Goal: Information Seeking & Learning: Find contact information

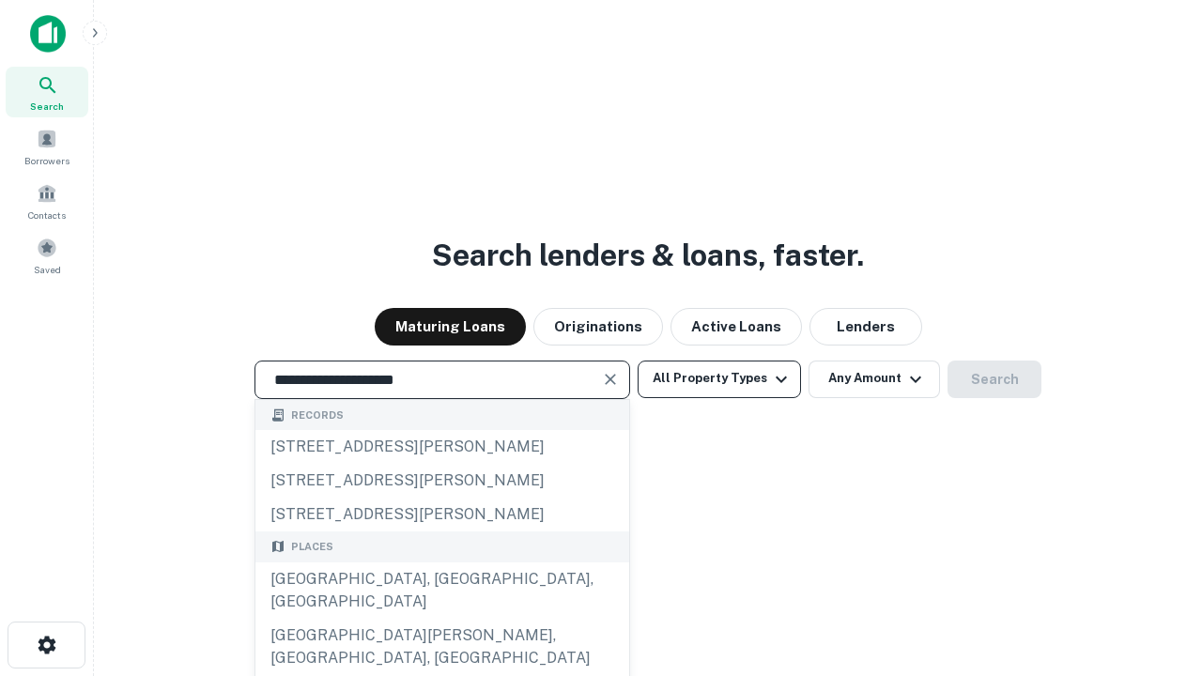
click at [441, 619] on div "Santa Monica, CA, USA" at bounding box center [442, 590] width 374 height 56
click at [719, 378] on button "All Property Types" at bounding box center [718, 379] width 163 height 38
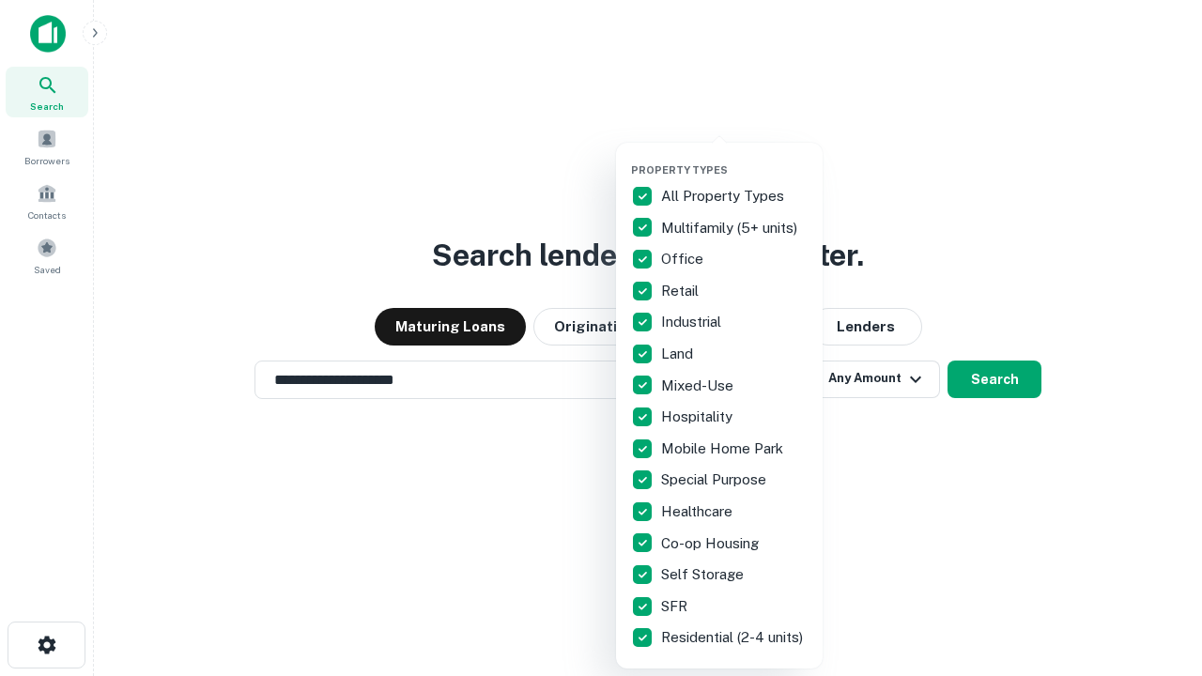
type input "**********"
click at [734, 158] on button "button" at bounding box center [734, 158] width 207 height 1
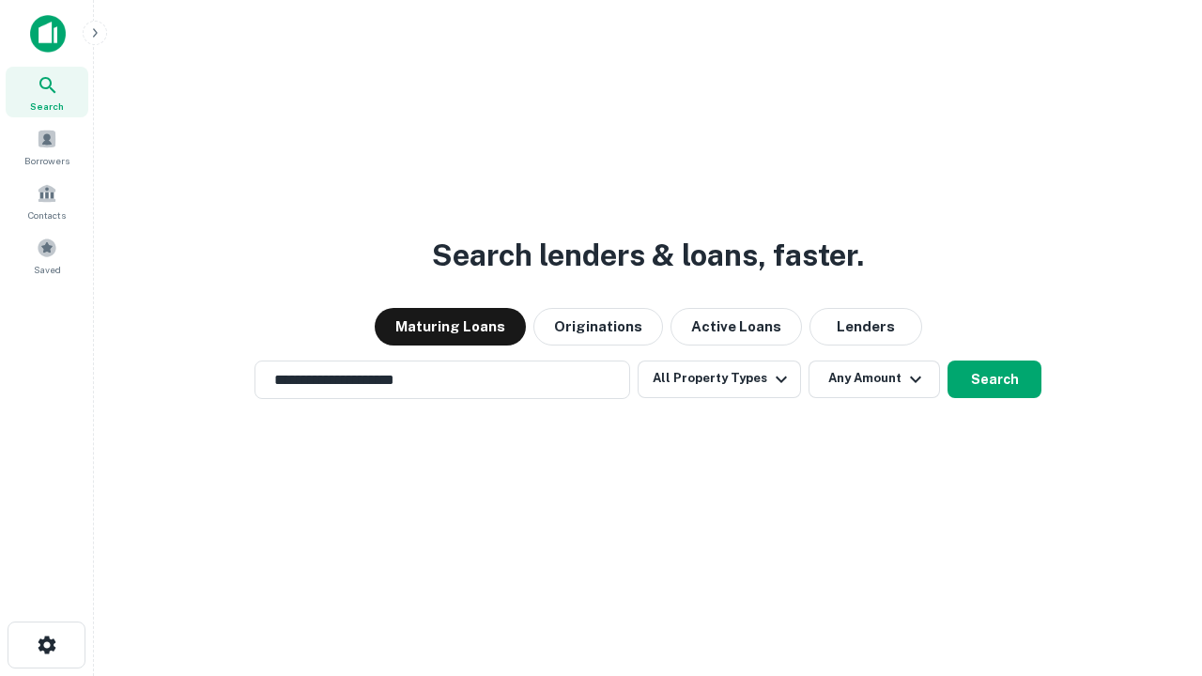
scroll to position [29, 0]
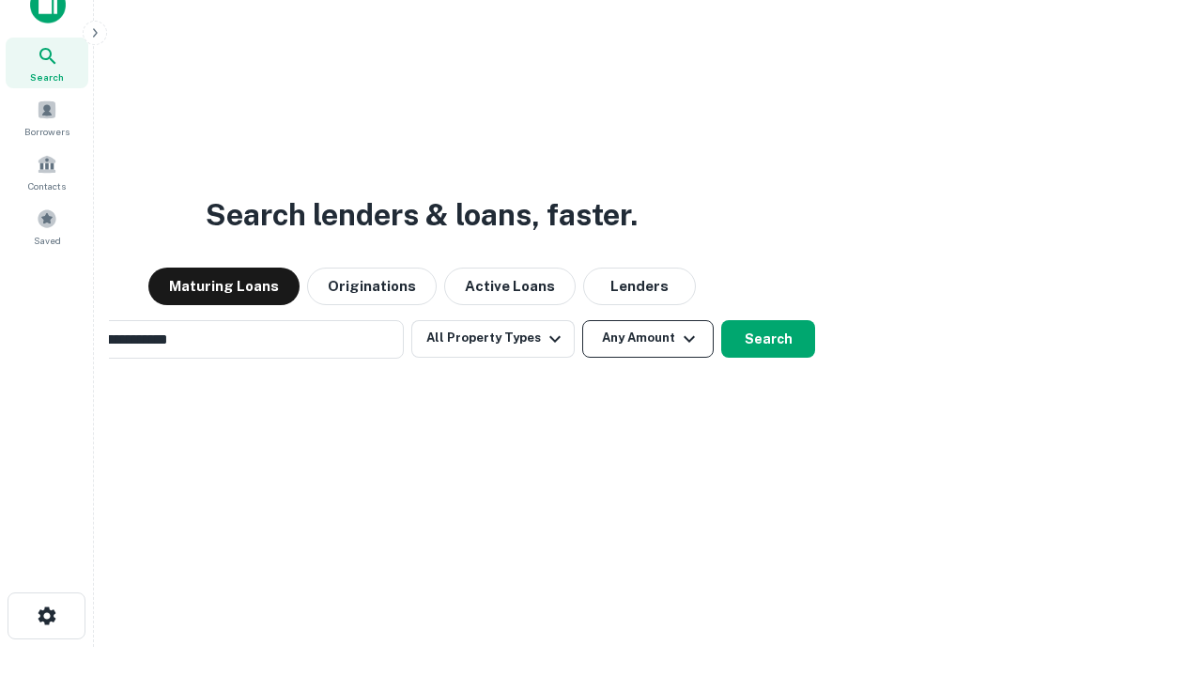
click at [582, 320] on button "Any Amount" at bounding box center [647, 339] width 131 height 38
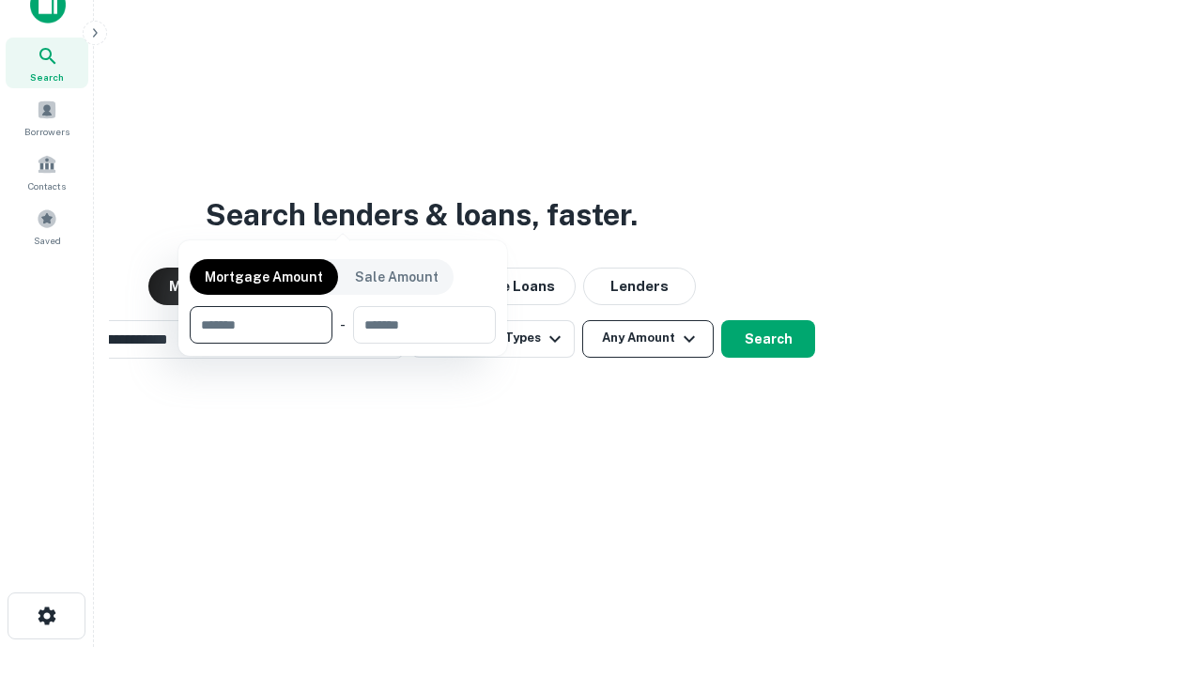
scroll to position [30, 0]
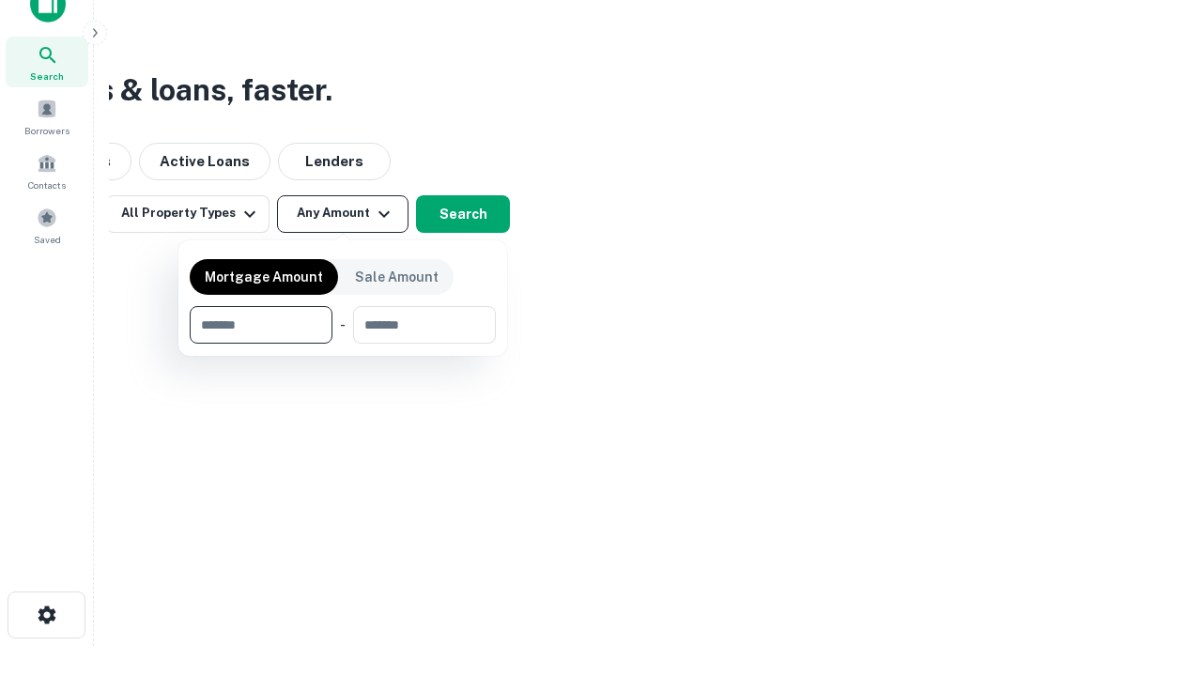
type input "*******"
click at [343, 344] on button "button" at bounding box center [343, 344] width 306 height 1
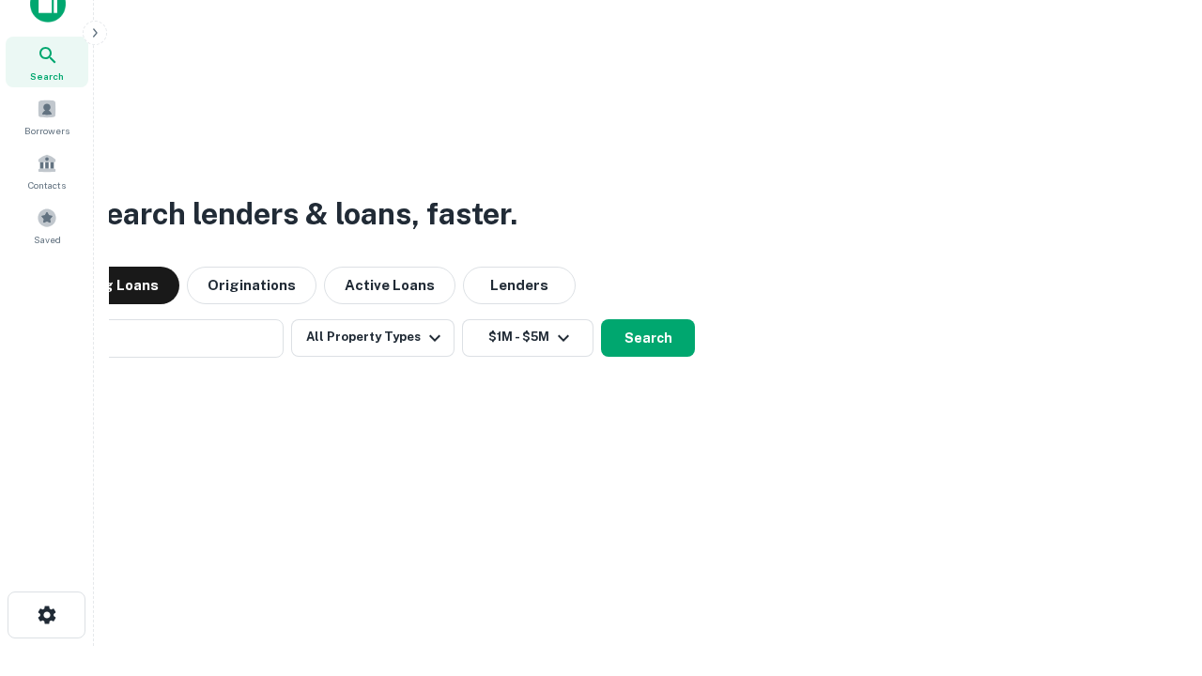
scroll to position [29, 0]
click at [601, 320] on button "Search" at bounding box center [648, 339] width 94 height 38
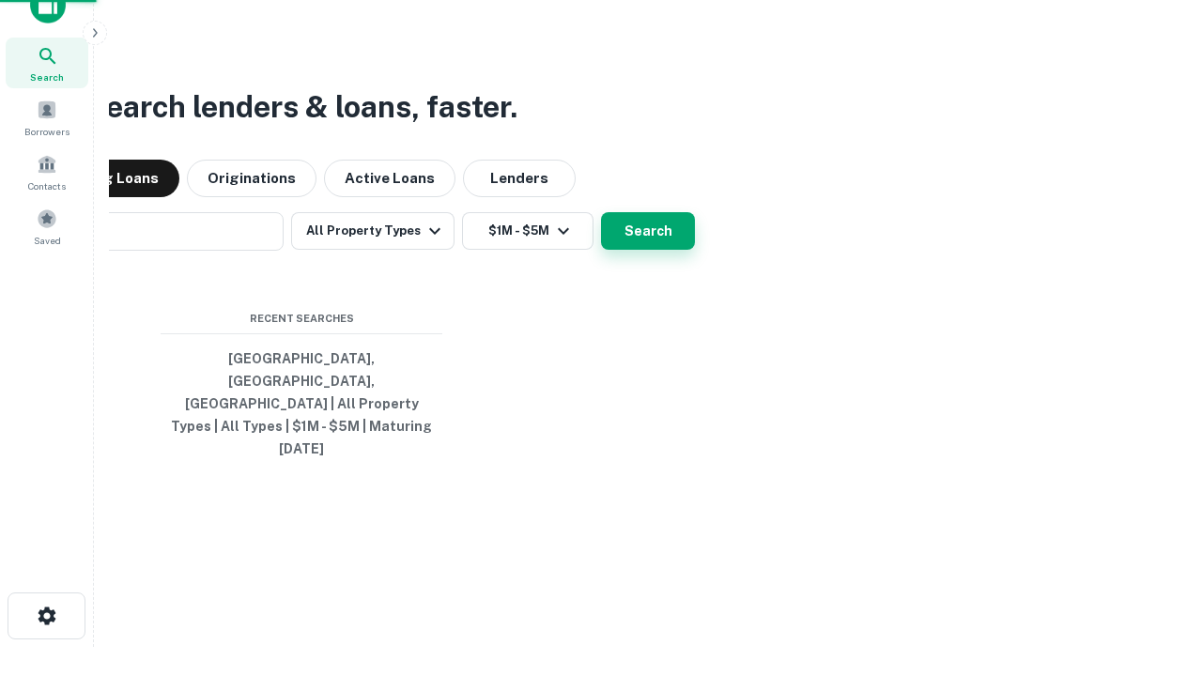
scroll to position [30, 0]
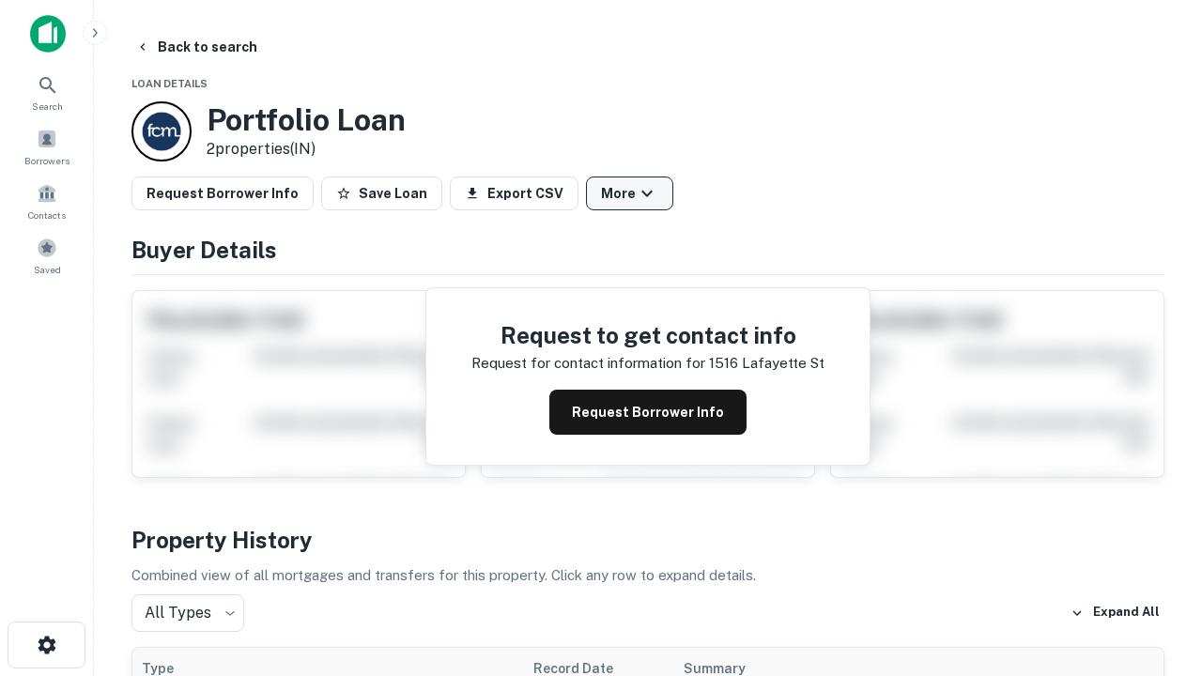
click at [629, 193] on button "More" at bounding box center [629, 193] width 87 height 34
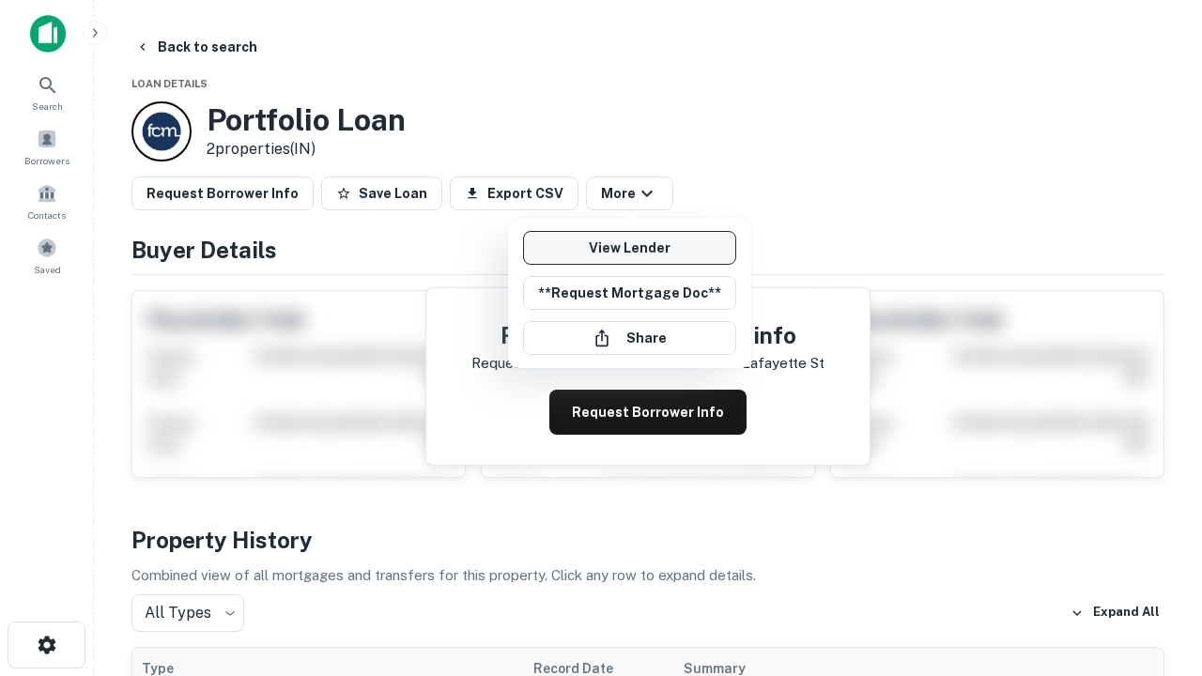
click at [629, 248] on link "View Lender" at bounding box center [629, 248] width 213 height 34
